Goal: Task Accomplishment & Management: Complete application form

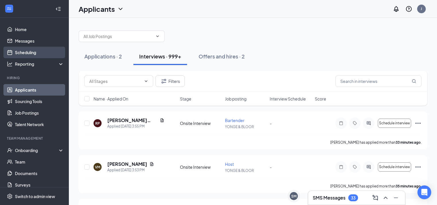
click at [34, 51] on link "Scheduling" at bounding box center [39, 52] width 49 height 11
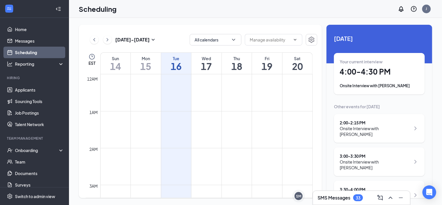
scroll to position [282, 0]
click at [373, 72] on h1 "4:00 - 4:30 PM" at bounding box center [379, 72] width 79 height 10
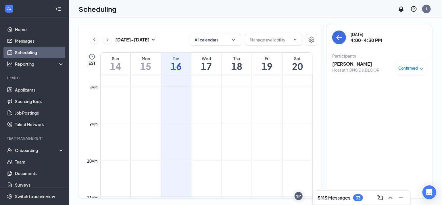
click at [347, 62] on h3 "[PERSON_NAME]" at bounding box center [355, 64] width 47 height 6
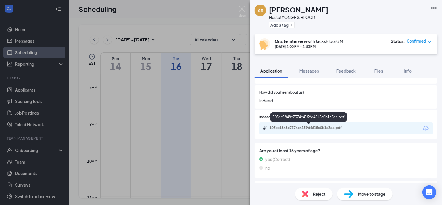
scroll to position [173, 0]
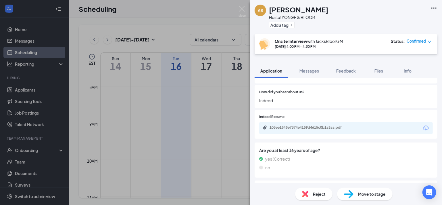
drag, startPoint x: 316, startPoint y: 130, endPoint x: 300, endPoint y: 130, distance: 16.4
click at [300, 130] on div "105ee1848e7374e4159d4615c0b1a3aa.pdf" at bounding box center [309, 127] width 93 height 5
click at [227, 138] on div "AS [PERSON_NAME] Host at YONGE & BLOOR Add a tag Onsite Interview with JacksBlo…" at bounding box center [221, 102] width 442 height 205
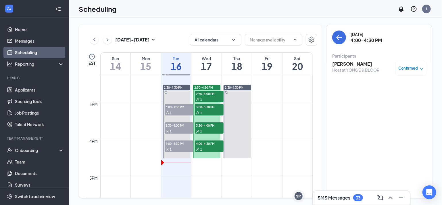
scroll to position [523, 0]
click at [175, 144] on span "4:00-4:30 PM" at bounding box center [179, 143] width 29 height 6
click at [174, 112] on div "1" at bounding box center [179, 112] width 29 height 6
click at [173, 128] on div "1" at bounding box center [179, 131] width 29 height 6
click at [178, 144] on span "4:00-4:30 PM" at bounding box center [179, 143] width 29 height 6
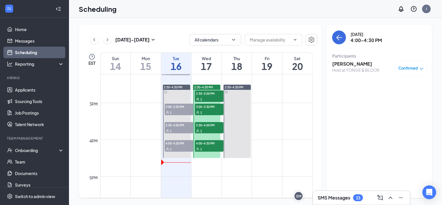
click at [176, 110] on div "1" at bounding box center [179, 112] width 29 height 6
click at [201, 94] on span "2:30-3:00 PM" at bounding box center [209, 93] width 29 height 6
click at [205, 107] on span "3:00-3:30 PM" at bounding box center [209, 106] width 29 height 6
click at [205, 122] on span "3:30-4:00 PM" at bounding box center [209, 125] width 29 height 6
click at [202, 144] on span "4:00-4:30 PM" at bounding box center [209, 143] width 29 height 6
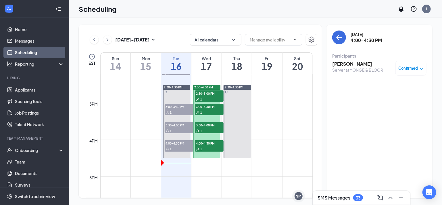
click at [208, 93] on span "2:30-3:00 PM" at bounding box center [209, 93] width 29 height 6
click at [182, 111] on div "1" at bounding box center [179, 112] width 29 height 6
click at [178, 124] on span "3:30-4:00 PM" at bounding box center [179, 125] width 29 height 6
click at [171, 146] on div "1" at bounding box center [179, 149] width 29 height 6
click at [202, 147] on div "1" at bounding box center [209, 149] width 29 height 6
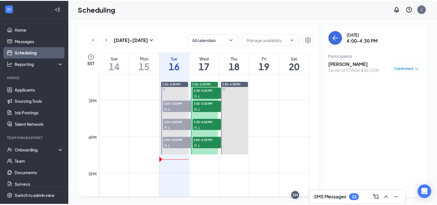
scroll to position [524, 0]
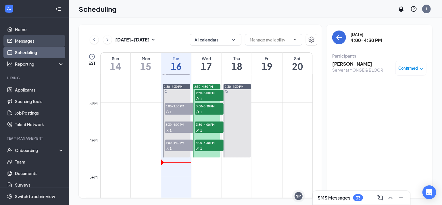
click at [18, 38] on link "Messages" at bounding box center [39, 40] width 49 height 11
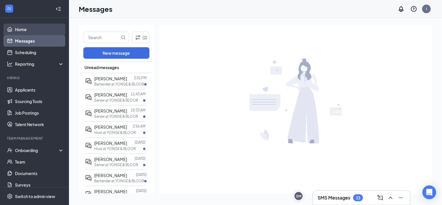
click at [32, 24] on link "Home" at bounding box center [39, 29] width 49 height 11
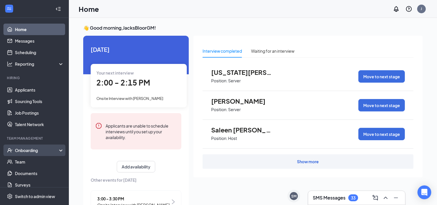
click at [27, 149] on div "Onboarding" at bounding box center [37, 150] width 44 height 6
click at [27, 159] on link "Overview" at bounding box center [39, 161] width 49 height 11
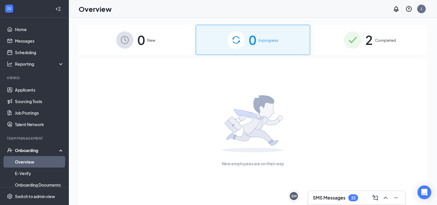
click at [135, 49] on div "0 New" at bounding box center [136, 40] width 114 height 30
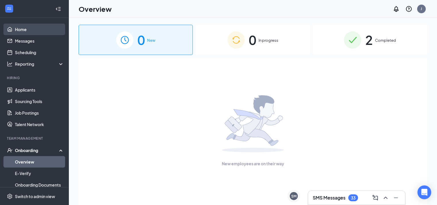
click at [28, 30] on link "Home" at bounding box center [39, 29] width 49 height 11
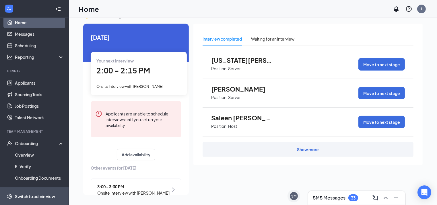
scroll to position [6, 0]
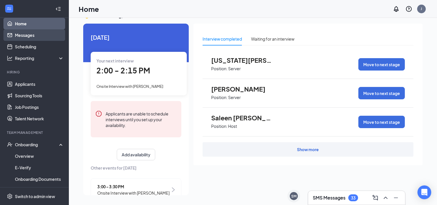
click at [22, 36] on link "Messages" at bounding box center [39, 34] width 49 height 11
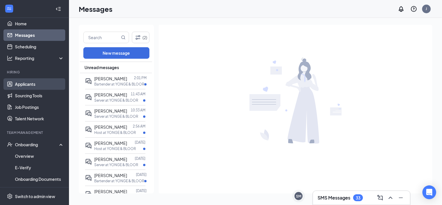
click at [26, 85] on link "Applicants" at bounding box center [39, 83] width 49 height 11
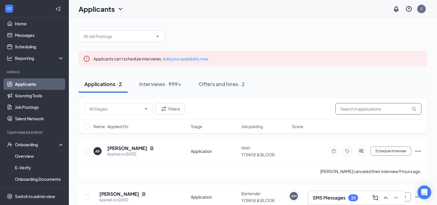
click at [344, 107] on input "text" at bounding box center [379, 108] width 86 height 11
type input "[PERSON_NAME]"
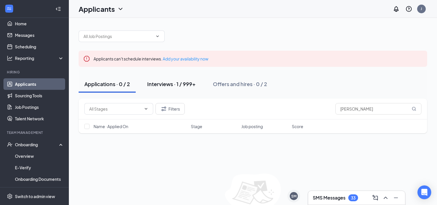
click at [156, 86] on div "Interviews · 1 / 999+" at bounding box center [171, 83] width 49 height 7
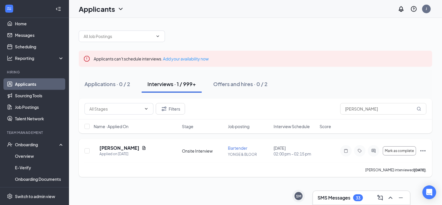
click at [422, 150] on icon "Ellipses" at bounding box center [422, 150] width 7 height 7
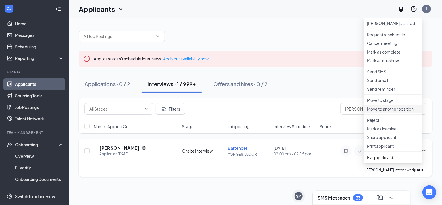
click at [399, 113] on li "Move to another position" at bounding box center [392, 108] width 59 height 9
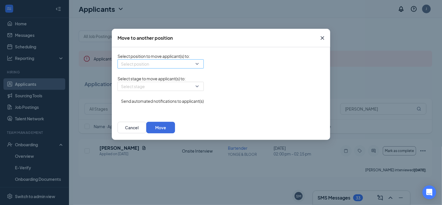
click at [178, 68] on input "search" at bounding box center [158, 63] width 75 height 9
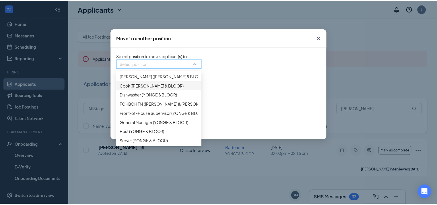
scroll to position [59, 0]
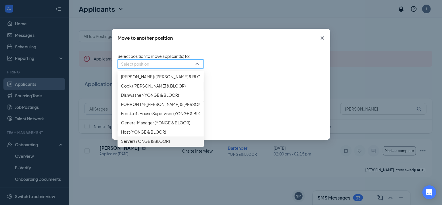
click at [147, 144] on span "Server (YONGE & BLOOR)" at bounding box center [145, 141] width 49 height 6
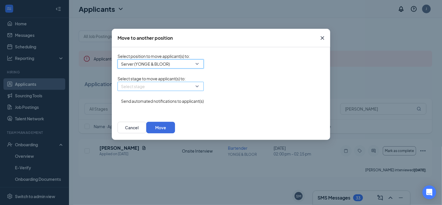
click at [195, 90] on input "search" at bounding box center [158, 86] width 75 height 9
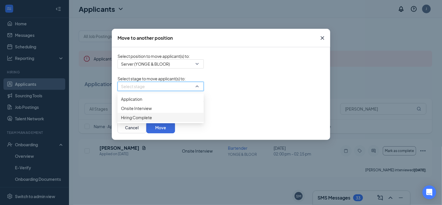
click at [163, 122] on div "Hiring Complete" at bounding box center [160, 117] width 86 height 9
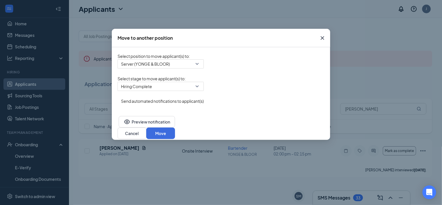
click at [329, 138] on div "Preview notification Cancel Move" at bounding box center [221, 127] width 218 height 25
click at [175, 135] on button "Move" at bounding box center [160, 132] width 29 height 11
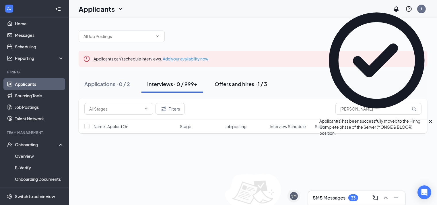
click at [240, 84] on div "Offers and hires · 1 / 3" at bounding box center [241, 83] width 53 height 7
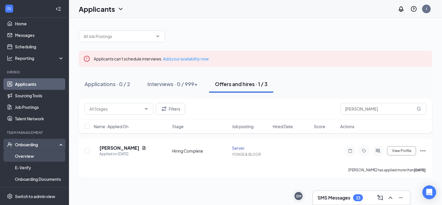
click at [32, 152] on link "Overview" at bounding box center [39, 155] width 49 height 11
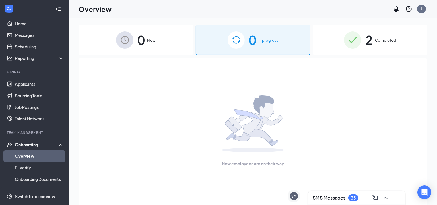
click at [160, 41] on div "0 New" at bounding box center [136, 40] width 114 height 30
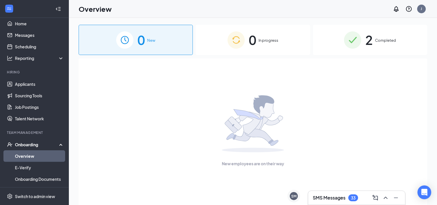
click at [259, 39] on span "In progress" at bounding box center [269, 40] width 20 height 6
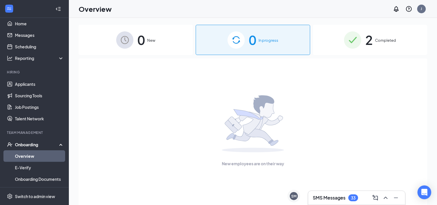
click at [22, 144] on div "Onboarding" at bounding box center [37, 144] width 44 height 6
click at [19, 83] on link "Applicants" at bounding box center [39, 83] width 49 height 11
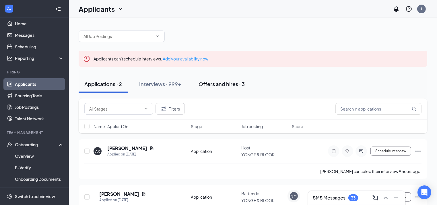
click at [225, 89] on button "Offers and hires · 3" at bounding box center [222, 83] width 58 height 17
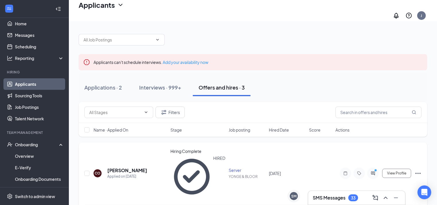
scroll to position [67, 0]
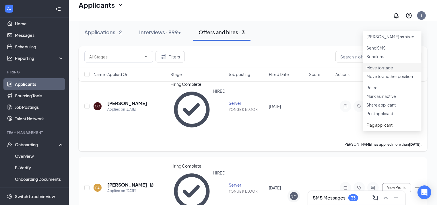
click at [387, 70] on p "Move to stage" at bounding box center [393, 68] width 52 height 6
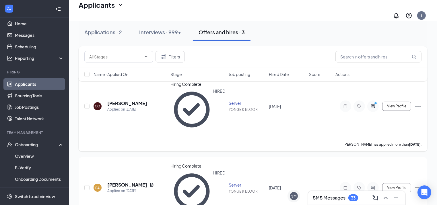
type input "Hiring Complete (current stage)"
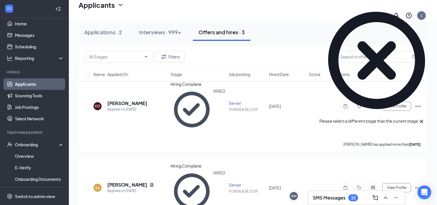
click at [425, 118] on icon "Cross" at bounding box center [421, 121] width 7 height 7
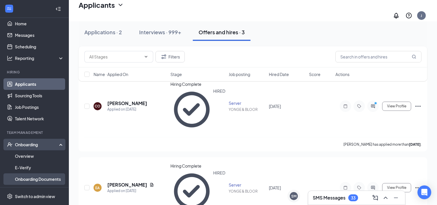
click at [25, 178] on link "Onboarding Documents" at bounding box center [39, 178] width 49 height 11
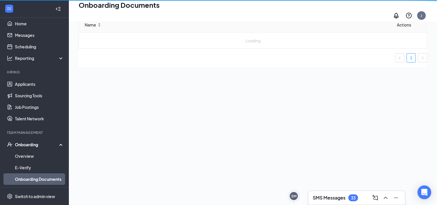
scroll to position [26, 0]
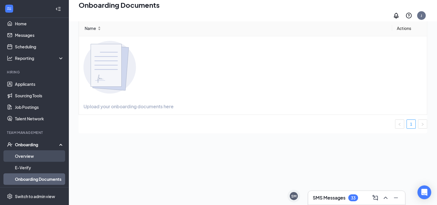
click at [25, 158] on link "Overview" at bounding box center [39, 155] width 49 height 11
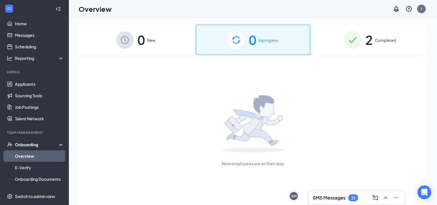
click at [136, 45] on div "0 New" at bounding box center [136, 40] width 114 height 30
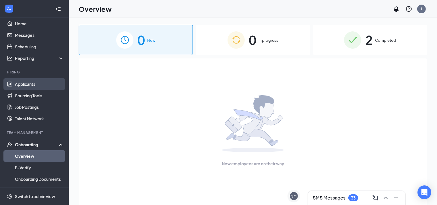
click at [35, 83] on link "Applicants" at bounding box center [39, 83] width 49 height 11
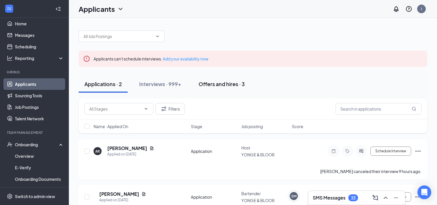
click at [219, 84] on div "Offers and hires · 3" at bounding box center [222, 83] width 46 height 7
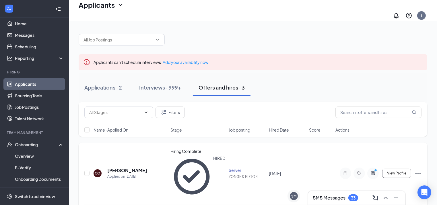
scroll to position [67, 0]
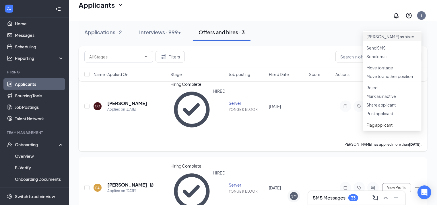
click at [379, 34] on p "[PERSON_NAME] as hired" at bounding box center [393, 37] width 52 height 6
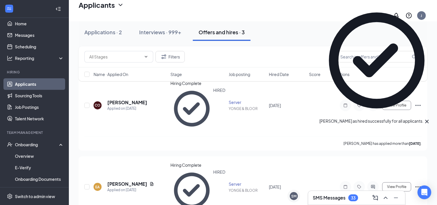
scroll to position [0, 0]
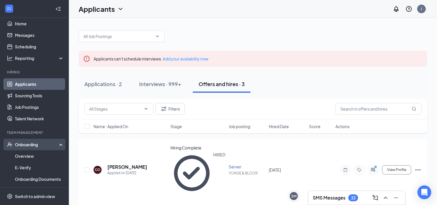
click at [20, 146] on div "Onboarding" at bounding box center [37, 144] width 44 height 6
click at [19, 144] on div "Onboarding" at bounding box center [37, 144] width 44 height 6
click at [22, 156] on link "Overview" at bounding box center [39, 155] width 49 height 11
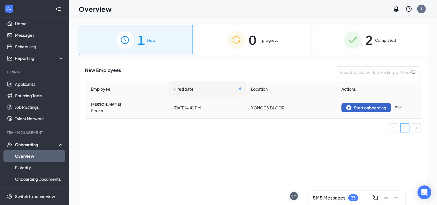
click at [361, 105] on div "Start onboarding" at bounding box center [367, 107] width 40 height 5
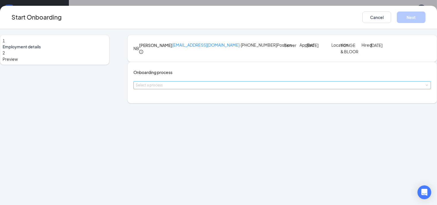
click at [223, 88] on div "Select a process" at bounding box center [281, 85] width 291 height 6
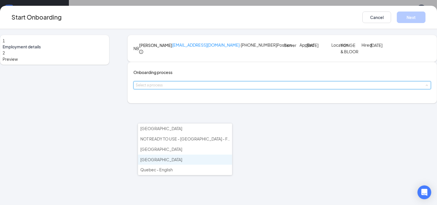
click at [171, 160] on li "[GEOGRAPHIC_DATA]" at bounding box center [185, 159] width 94 height 10
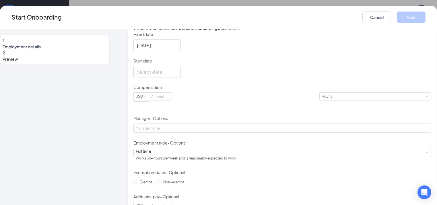
scroll to position [99, 0]
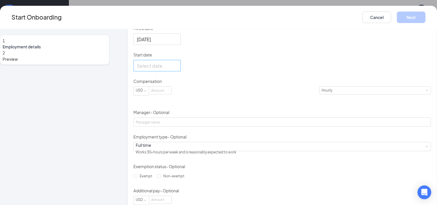
click at [178, 69] on div at bounding box center [157, 65] width 40 height 7
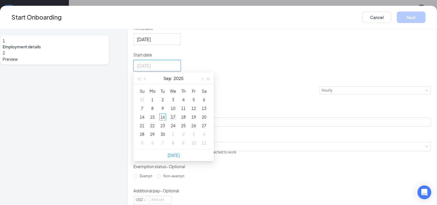
type input "[DATE]"
click at [175, 120] on div "17" at bounding box center [173, 116] width 7 height 7
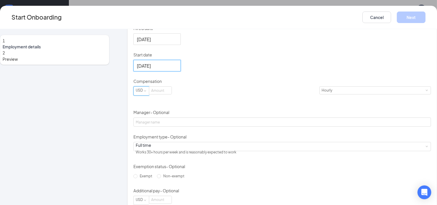
click at [146, 94] on div "USD" at bounding box center [141, 89] width 11 height 7
click at [143, 154] on li "CAD" at bounding box center [147, 152] width 20 height 9
click at [172, 94] on input at bounding box center [161, 89] width 22 height 7
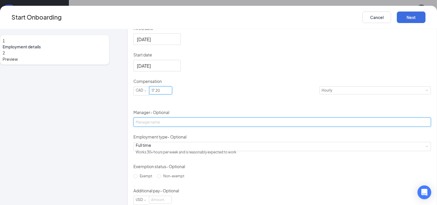
type input "17.2"
click at [183, 126] on input "Manager - Optional" at bounding box center [283, 121] width 298 height 9
type input "[PERSON_NAME]"
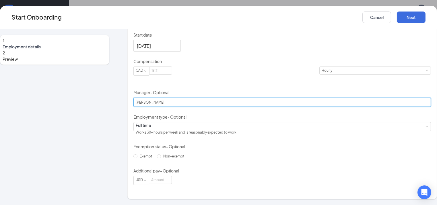
scroll to position [130, 0]
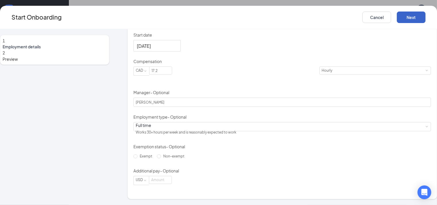
click at [408, 15] on button "Next" at bounding box center [411, 16] width 29 height 11
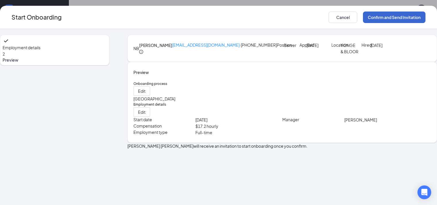
scroll to position [0, 0]
click at [408, 15] on button "Confirm and Send Invitation" at bounding box center [394, 16] width 63 height 11
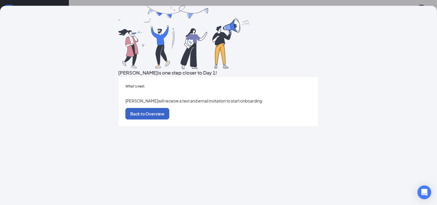
click at [169, 119] on button "Back to Overview" at bounding box center [148, 113] width 44 height 11
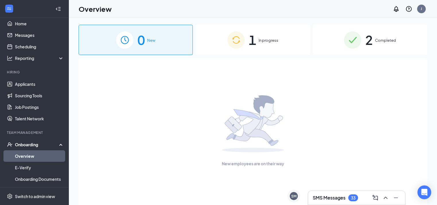
click at [374, 45] on div "2 Completed" at bounding box center [370, 40] width 114 height 30
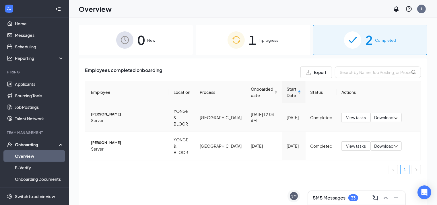
click at [378, 115] on span "Download" at bounding box center [384, 117] width 19 height 6
click at [351, 139] on div "Download files" at bounding box center [362, 135] width 47 height 7
click at [415, 93] on th "Actions" at bounding box center [379, 92] width 84 height 22
click at [285, 109] on div "[DATE] 12:00 AM" at bounding box center [279, 104] width 30 height 12
